Goal: Task Accomplishment & Management: Complete application form

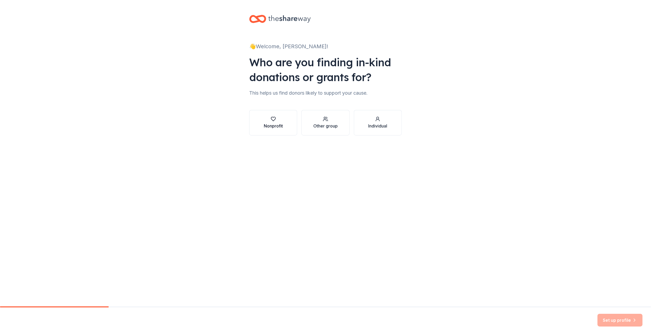
click at [280, 122] on div "Nonprofit" at bounding box center [273, 122] width 19 height 13
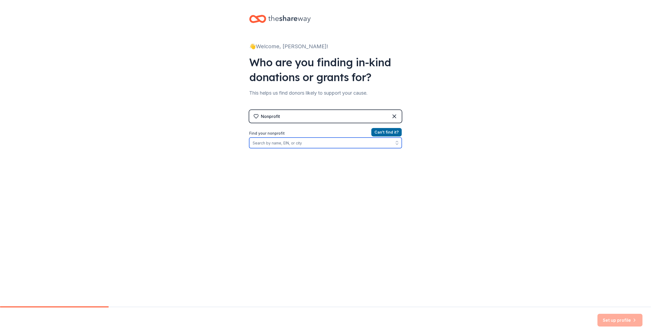
click at [278, 143] on input "Find your nonprofit" at bounding box center [325, 142] width 153 height 11
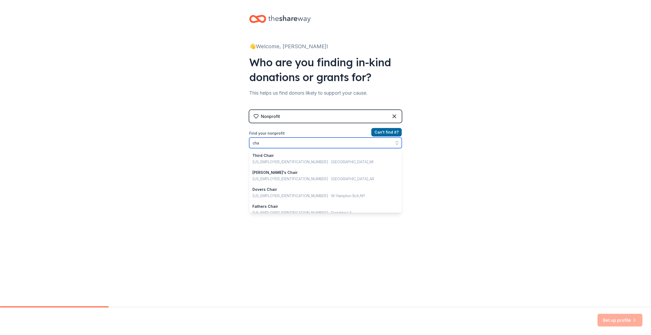
type input "ch"
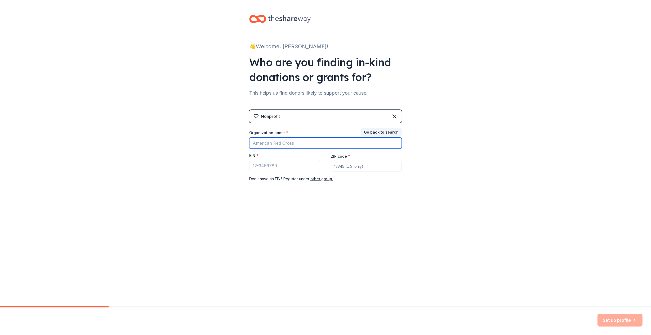
click at [277, 142] on input "Organization name *" at bounding box center [325, 142] width 153 height 11
type input "Chair Squared"
click at [277, 163] on input "EIN *" at bounding box center [284, 165] width 71 height 11
type input "[US_EMPLOYER_IDENTIFICATION_NUMBER]"
click at [367, 168] on input "ZIP code *" at bounding box center [366, 166] width 71 height 11
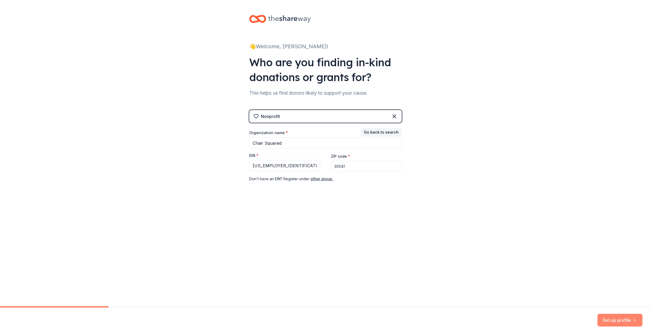
type input "30041"
click at [618, 321] on button "Set up profile" at bounding box center [620, 320] width 45 height 13
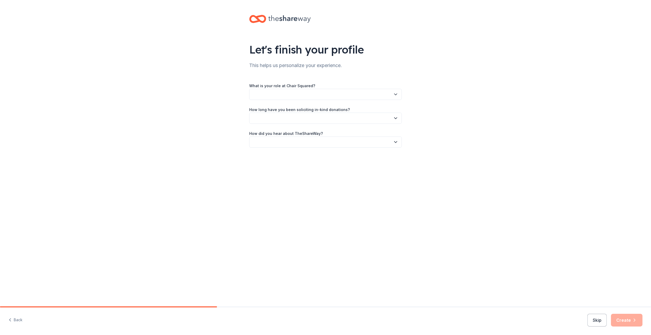
click at [289, 97] on button "button" at bounding box center [325, 94] width 153 height 11
click at [277, 142] on div "Event Coordinator/Planner" at bounding box center [278, 140] width 46 height 6
click at [293, 119] on button "button" at bounding box center [325, 118] width 153 height 11
click at [273, 145] on div "1 to 2 years" at bounding box center [265, 143] width 20 height 6
click at [278, 144] on button "button" at bounding box center [325, 141] width 153 height 11
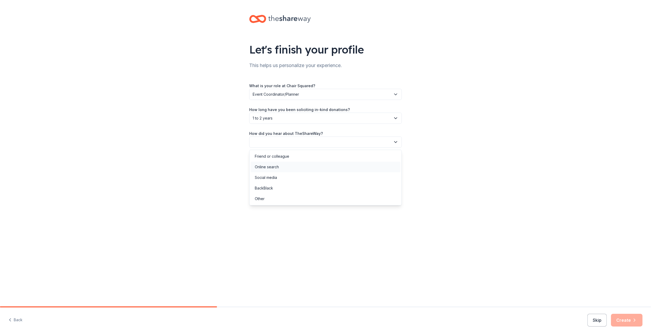
click at [277, 163] on div "Online search" at bounding box center [326, 167] width 150 height 11
click at [624, 321] on button "Create" at bounding box center [627, 320] width 32 height 13
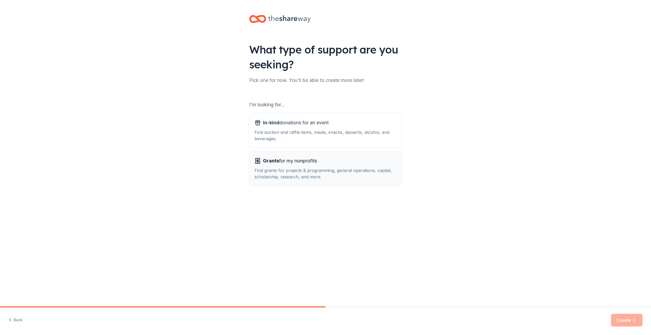
click at [303, 173] on div "Find grants for projects & programming, general operations, capital, scholarshi…" at bounding box center [326, 173] width 142 height 13
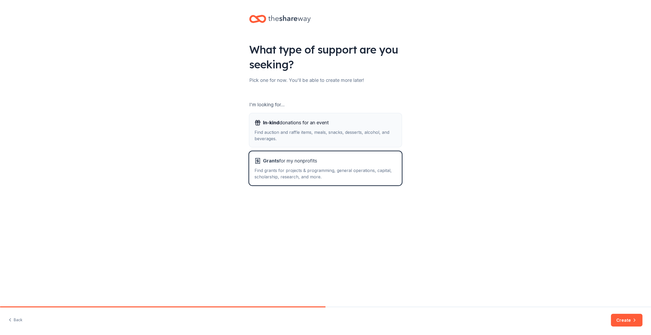
click at [294, 133] on div "Find auction and raffle items, meals, snacks, desserts, alcohol, and beverages." at bounding box center [326, 135] width 142 height 13
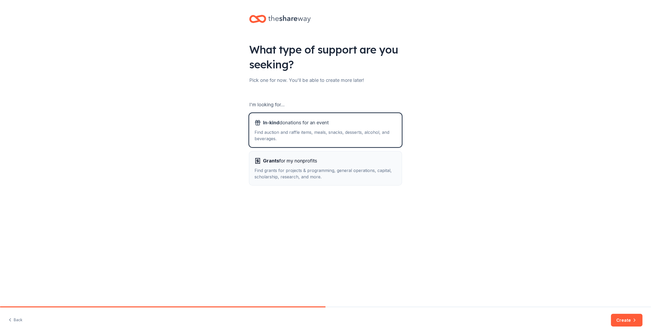
click at [275, 170] on div "Find grants for projects & programming, general operations, capital, scholarshi…" at bounding box center [326, 173] width 142 height 13
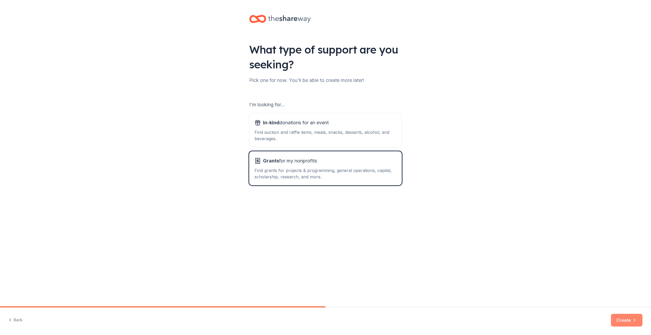
click at [630, 319] on button "Create" at bounding box center [627, 320] width 32 height 13
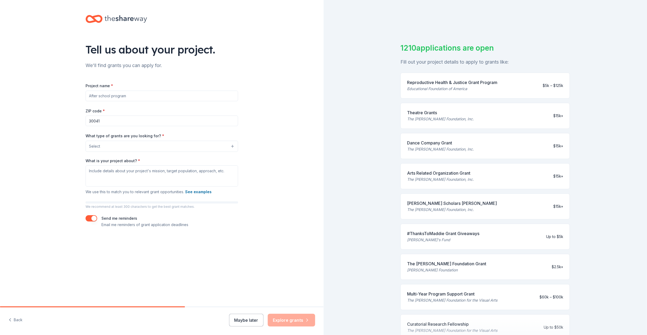
click at [123, 144] on button "Select" at bounding box center [162, 146] width 153 height 11
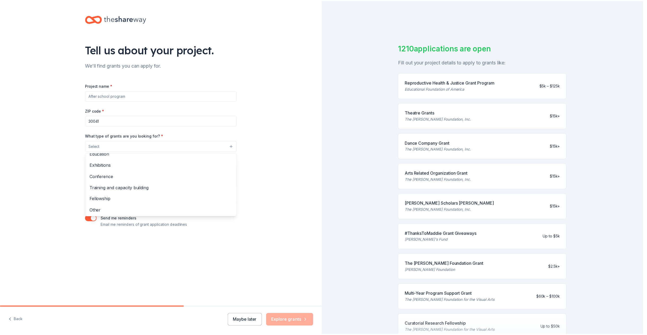
scroll to position [62, 0]
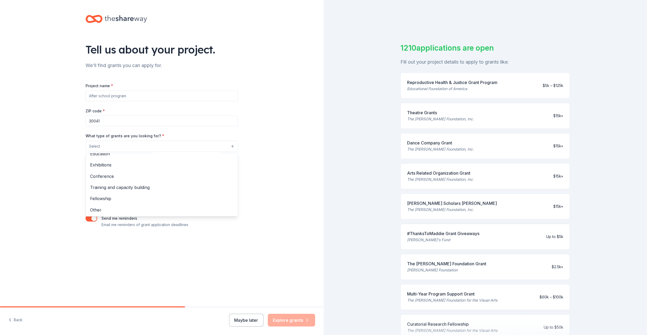
click at [0, 191] on div "Tell us about your project. We'll find grants you can apply for. Project name *…" at bounding box center [162, 126] width 324 height 253
